Goal: Subscribe to service/newsletter

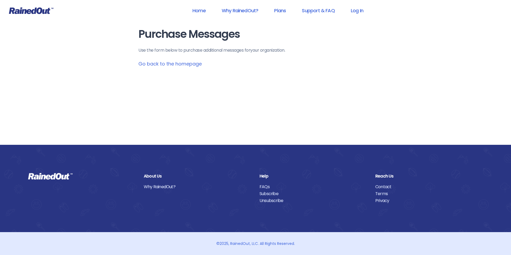
click at [167, 62] on link "Go back to the homepage" at bounding box center [169, 63] width 63 height 7
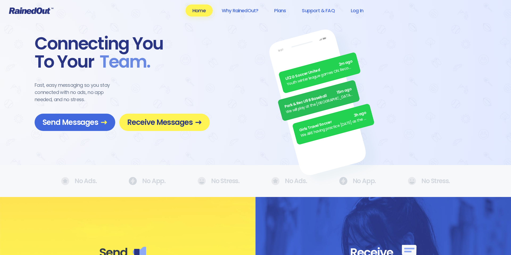
scroll to position [3, 0]
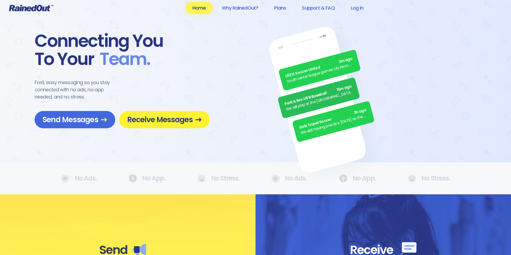
click at [172, 118] on span "Receive Messages" at bounding box center [164, 119] width 74 height 9
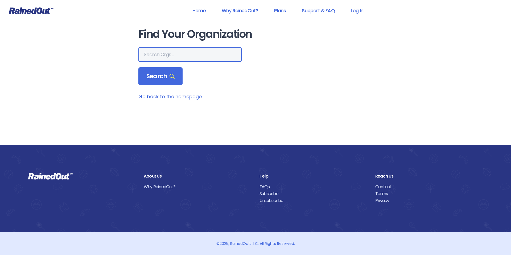
click at [176, 53] on input "text" at bounding box center [189, 54] width 103 height 15
type input "[GEOGRAPHIC_DATA]"
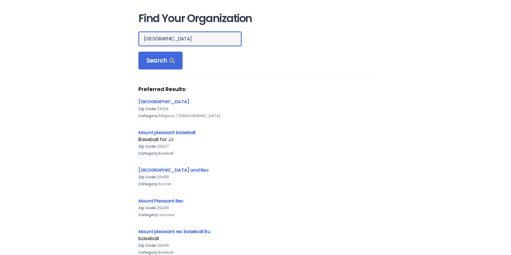
scroll to position [22, 0]
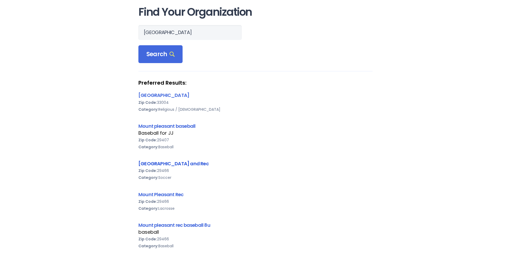
click at [177, 162] on link "[GEOGRAPHIC_DATA] and Rec" at bounding box center [173, 163] width 70 height 7
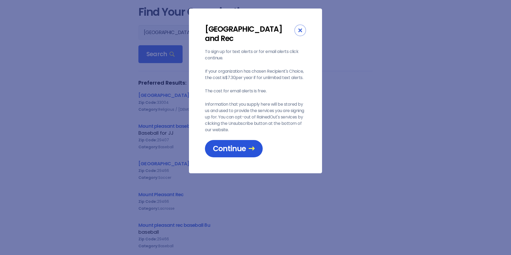
click at [238, 149] on span "Continue" at bounding box center [234, 148] width 42 height 9
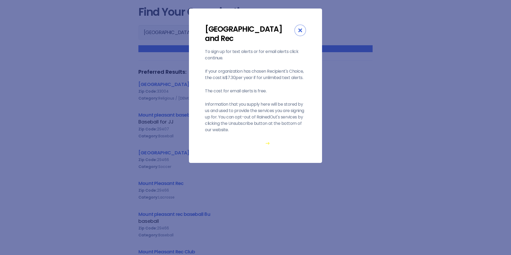
scroll to position [3, 0]
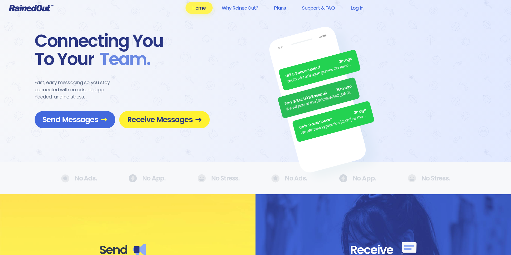
click at [156, 118] on span "Receive Messages" at bounding box center [164, 119] width 74 height 9
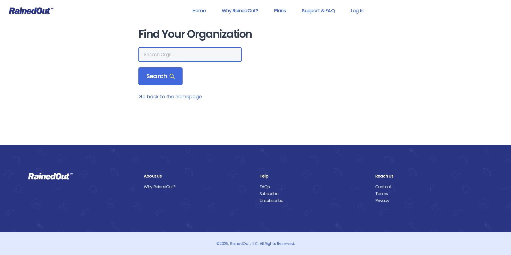
click at [164, 54] on input "text" at bounding box center [189, 54] width 103 height 15
type input "[GEOGRAPHIC_DATA]"
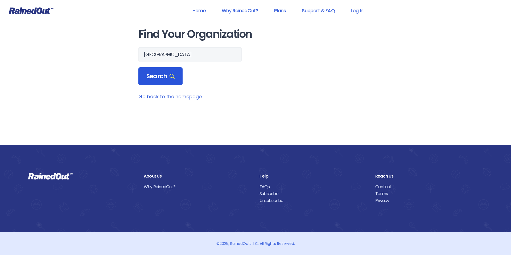
click at [164, 79] on span "Search" at bounding box center [160, 76] width 28 height 7
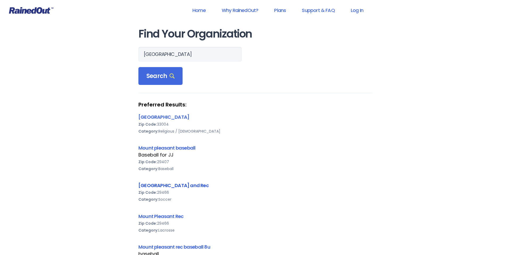
click at [170, 185] on link "[GEOGRAPHIC_DATA] and Rec" at bounding box center [173, 185] width 70 height 7
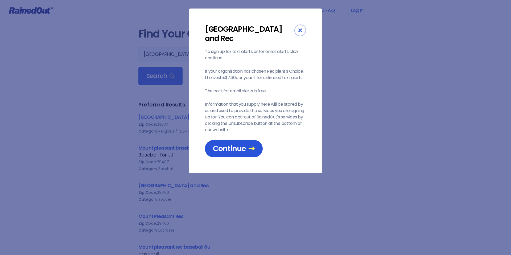
click at [228, 147] on span "Continue" at bounding box center [234, 148] width 42 height 9
